Goal: Check status: Check status

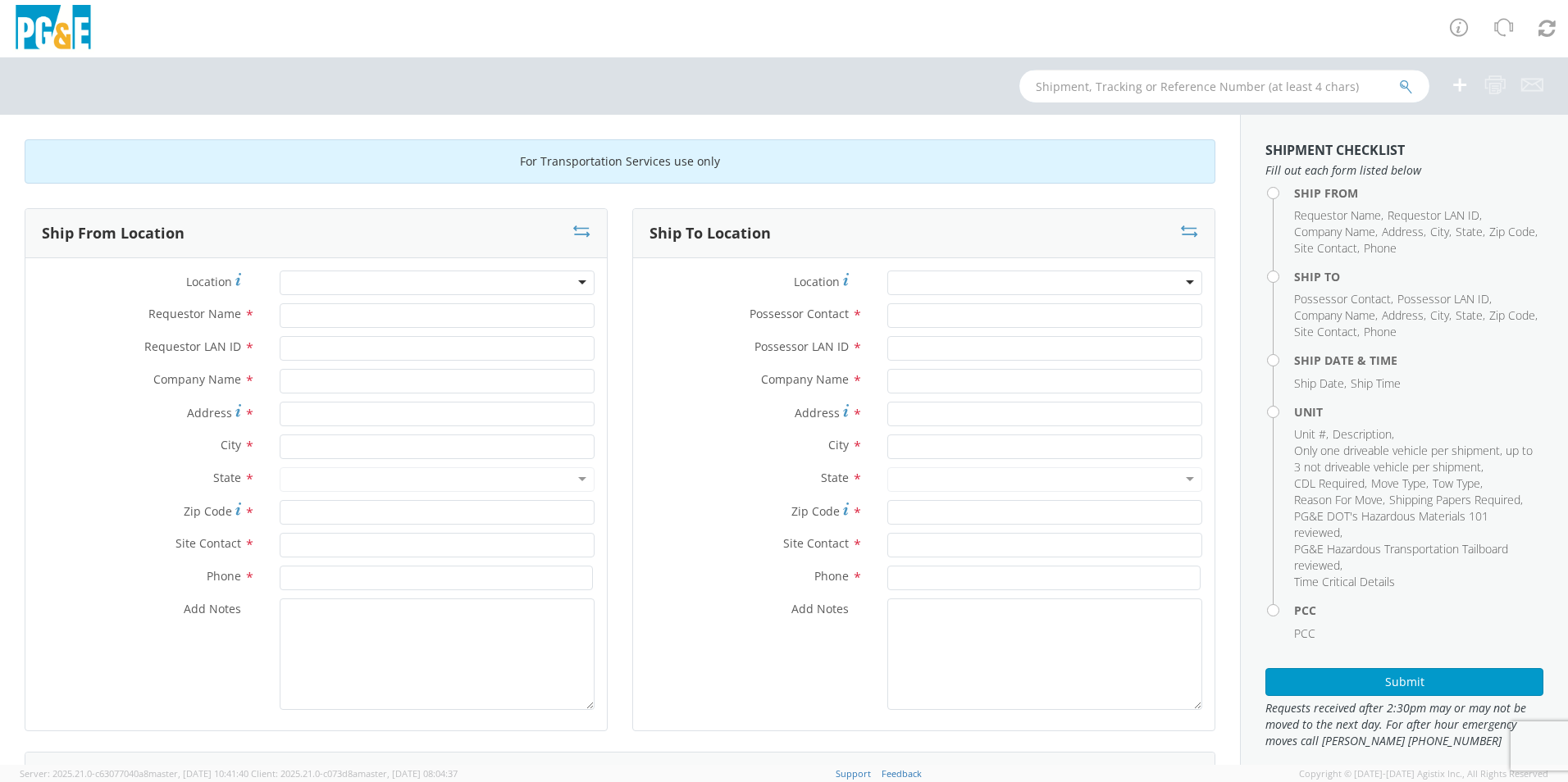
click at [1048, 87] on input "text" at bounding box center [1224, 85] width 410 height 33
click at [1399, 78] on button "submit" at bounding box center [1406, 88] width 14 height 20
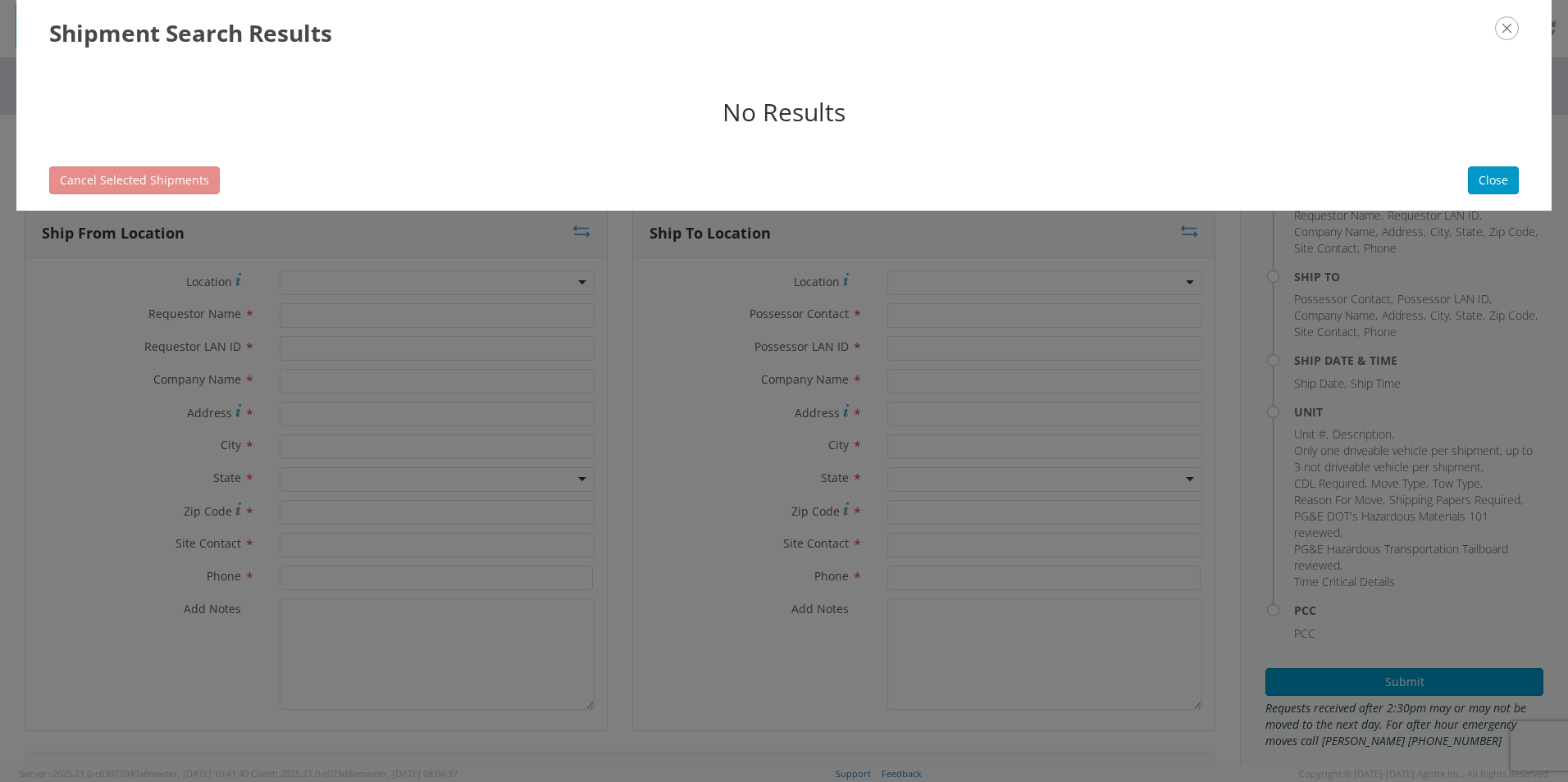
click at [1503, 24] on icon "button" at bounding box center [1507, 28] width 23 height 23
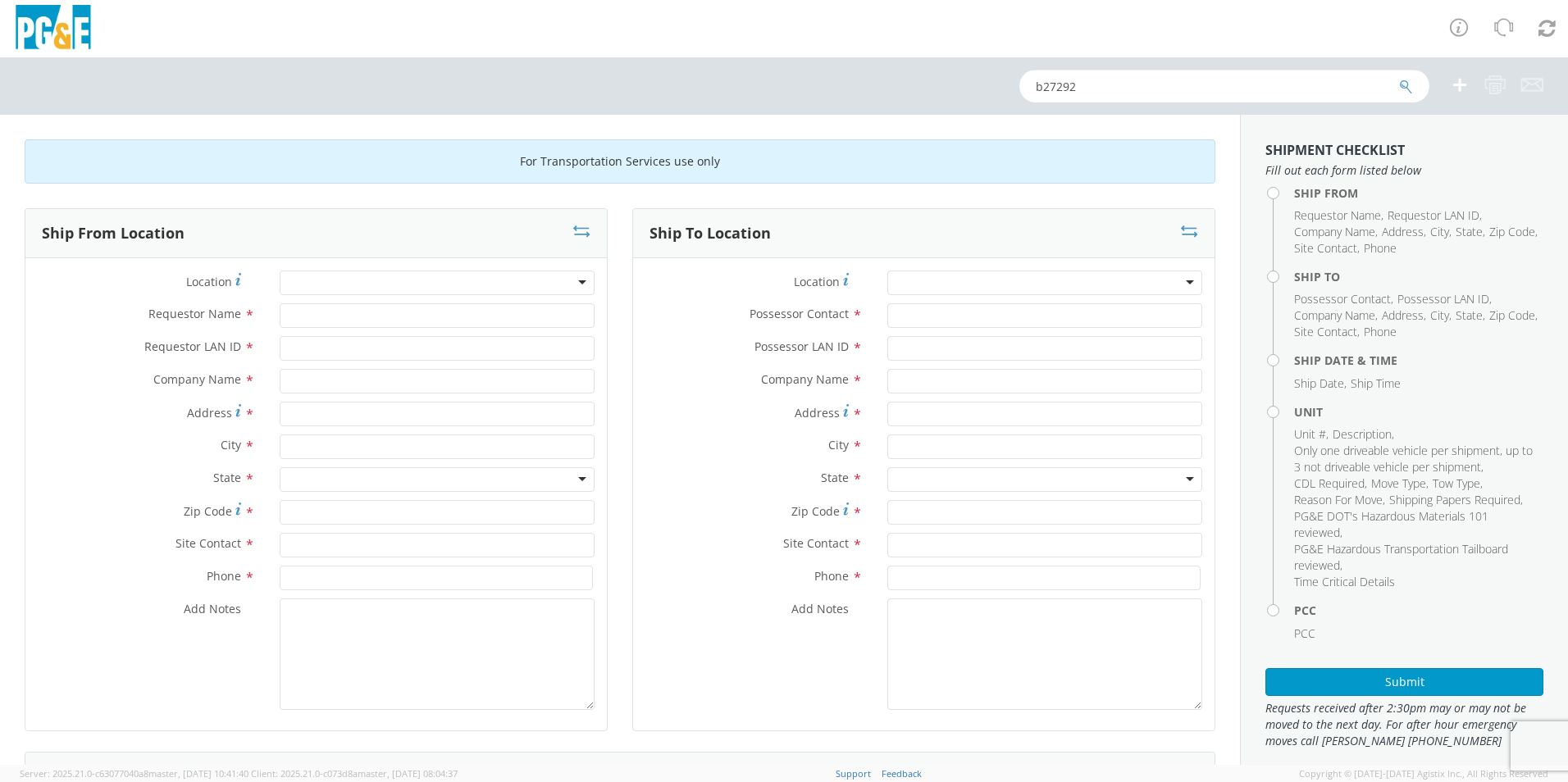
click at [1097, 89] on input "b27292" at bounding box center [1224, 85] width 410 height 33
type input "b42819"
click at [1399, 78] on button "submit" at bounding box center [1406, 88] width 14 height 20
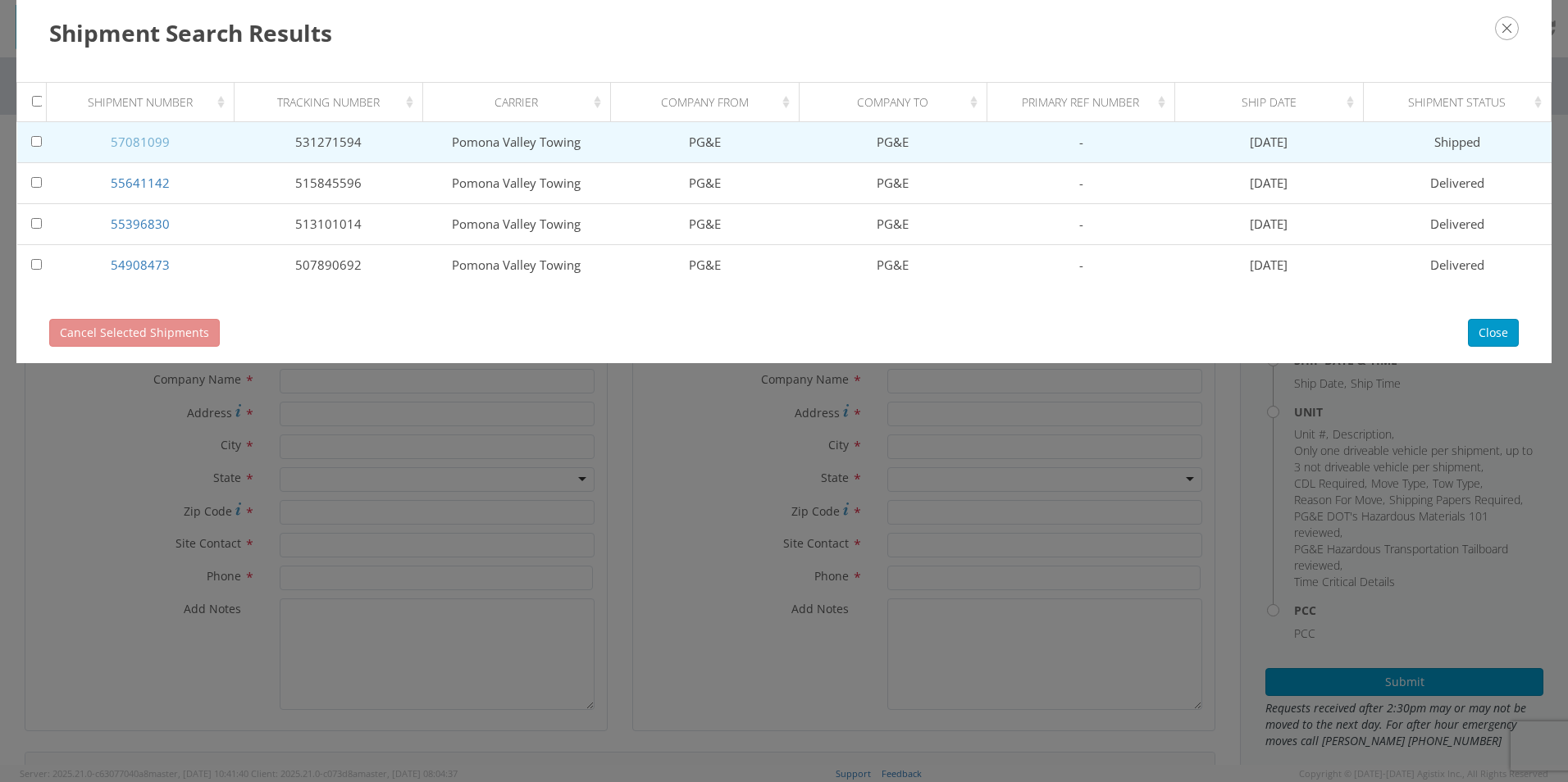
click at [130, 135] on link "57081099" at bounding box center [140, 142] width 59 height 17
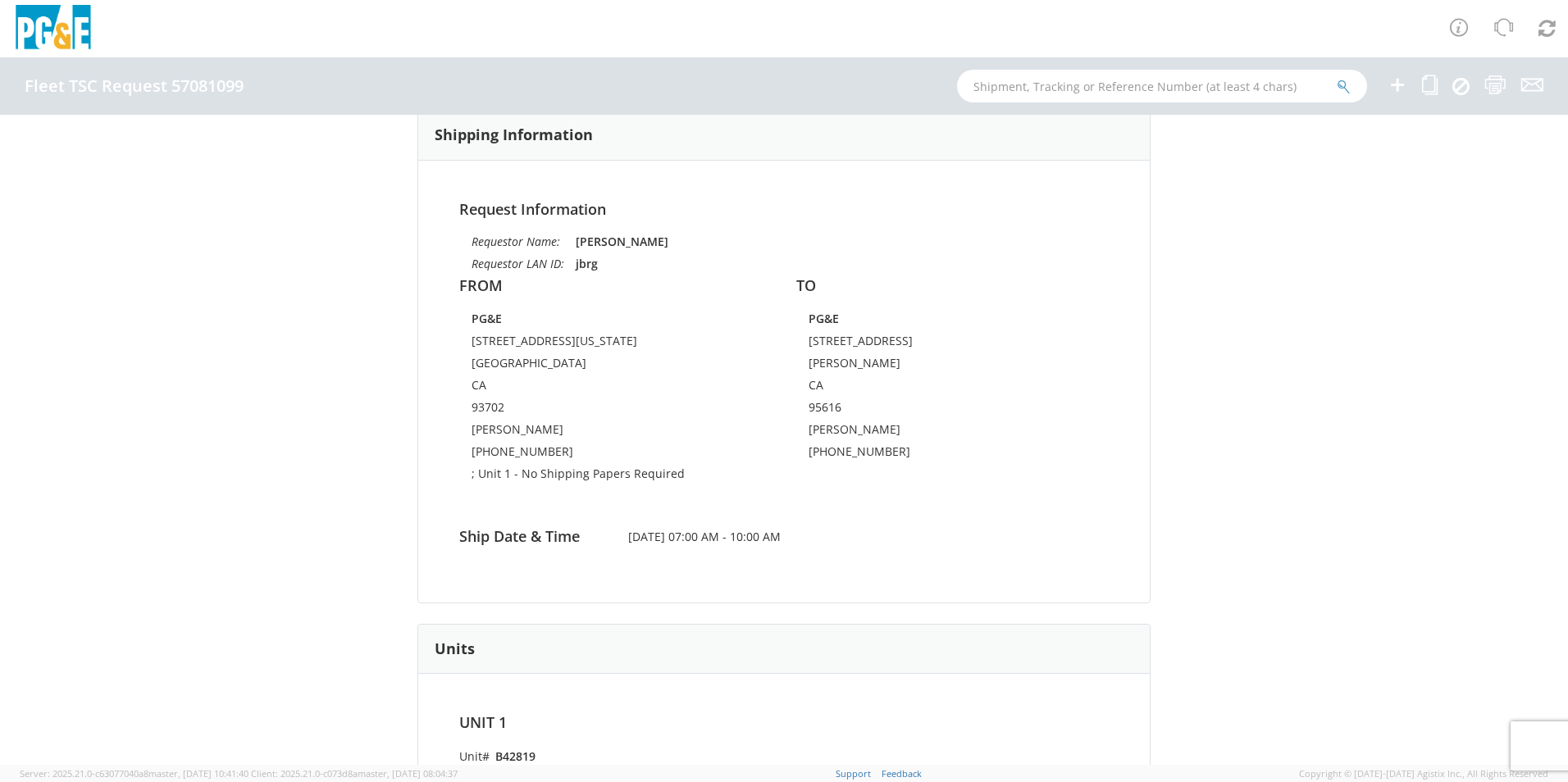
scroll to position [16, 0]
